Goal: Task Accomplishment & Management: Manage account settings

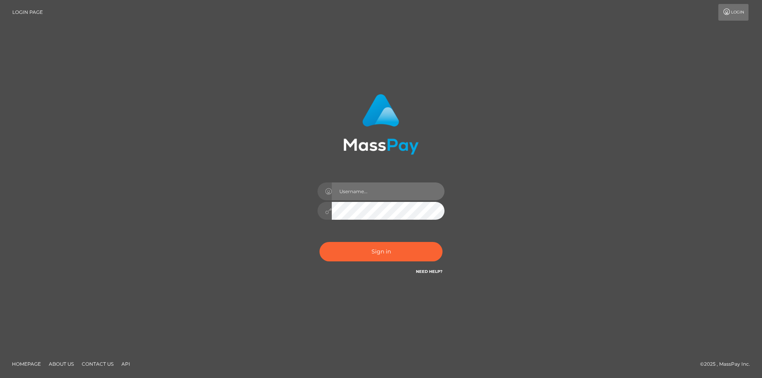
click at [385, 196] on input "text" at bounding box center [388, 192] width 113 height 18
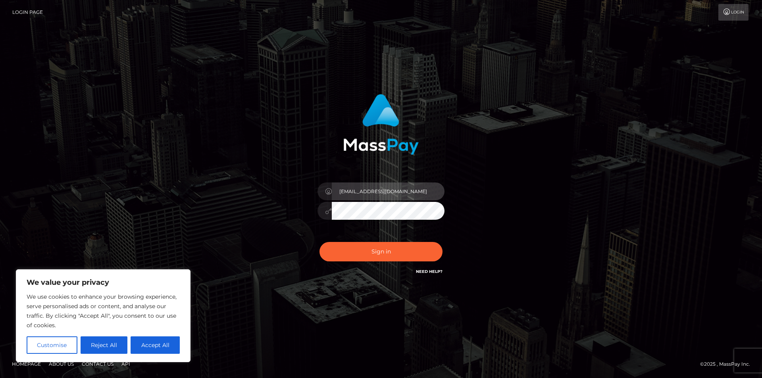
type input "indianstorm@outlook.com"
drag, startPoint x: 142, startPoint y: 349, endPoint x: 219, endPoint y: 332, distance: 78.8
click at [142, 349] on button "Accept All" at bounding box center [155, 344] width 49 height 17
checkbox input "true"
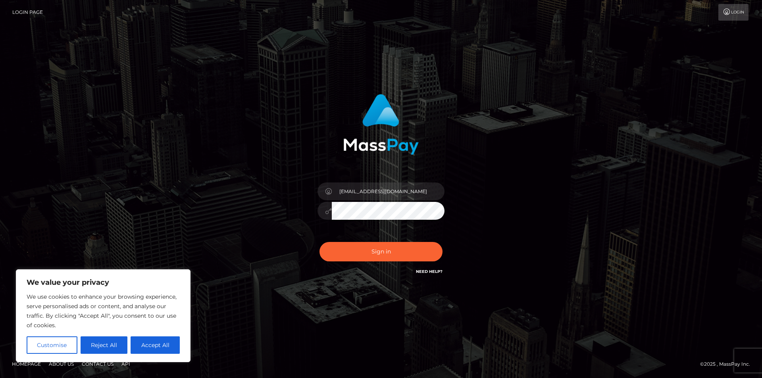
checkbox input "true"
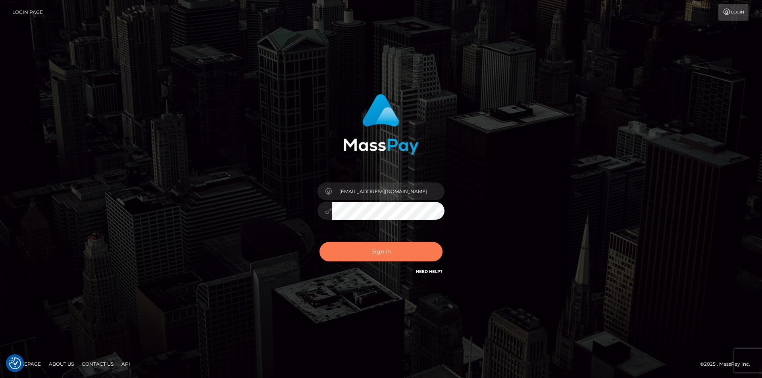
click at [368, 257] on button "Sign in" at bounding box center [380, 251] width 123 height 19
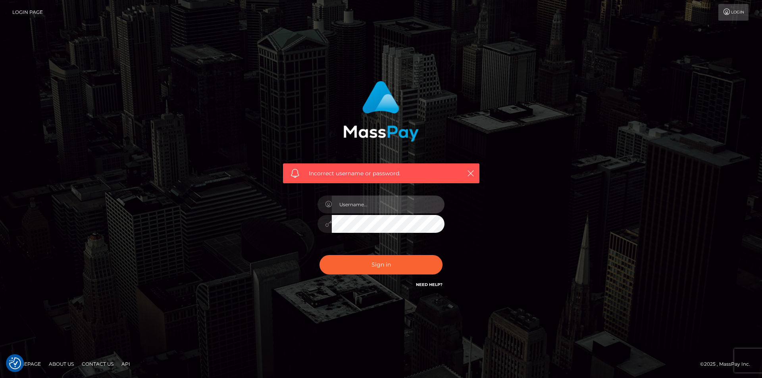
click at [393, 207] on input "text" at bounding box center [388, 205] width 113 height 18
type input "indianstorm@outlook.com"
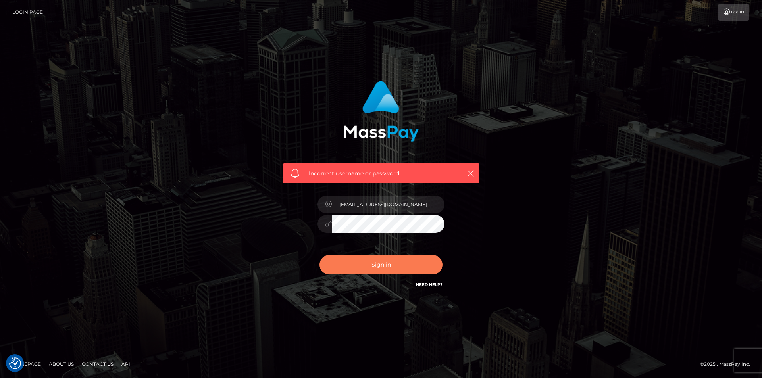
click at [398, 264] on button "Sign in" at bounding box center [380, 264] width 123 height 19
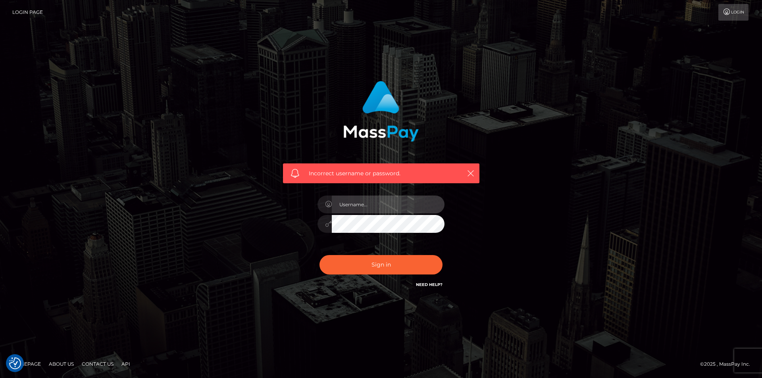
click at [344, 201] on input "text" at bounding box center [388, 205] width 113 height 18
type input "i"
type input "sharlenejayalall@gmail.com"
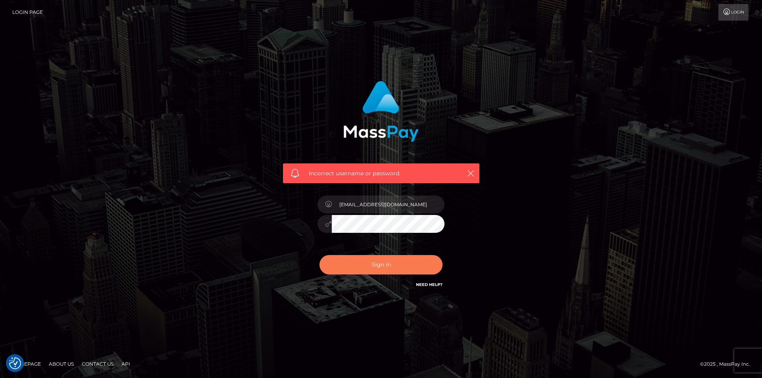
click at [380, 264] on button "Sign in" at bounding box center [380, 264] width 123 height 19
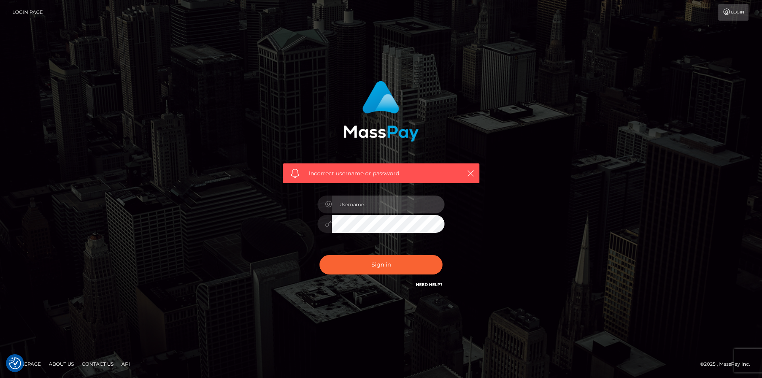
click at [388, 205] on input "text" at bounding box center [388, 205] width 113 height 18
type input "sharlenejayalall@gmail.com"
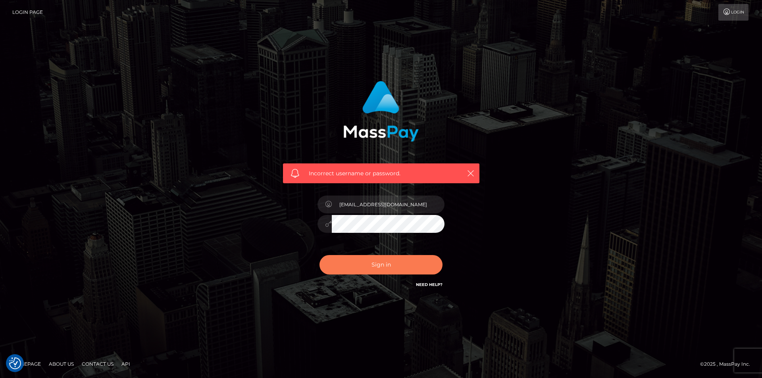
click at [380, 271] on button "Sign in" at bounding box center [380, 264] width 123 height 19
click at [731, 9] on link "Login" at bounding box center [733, 12] width 30 height 17
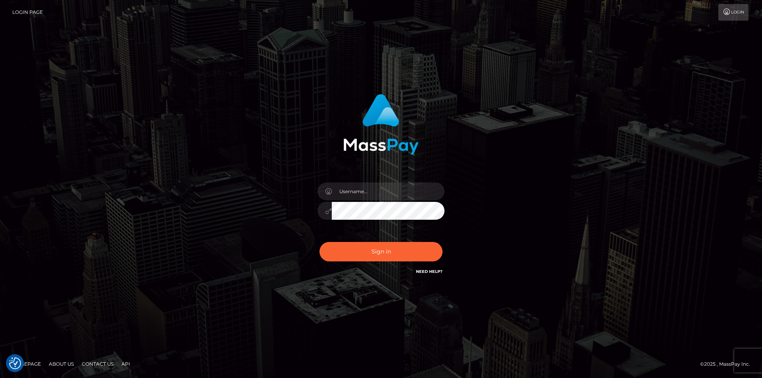
click at [23, 11] on link "Login Page" at bounding box center [27, 12] width 31 height 17
